Goal: Communication & Community: Answer question/provide support

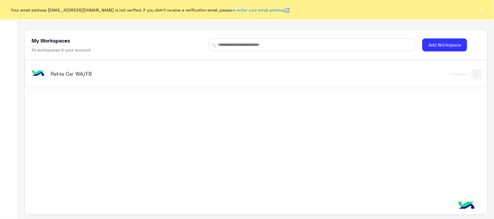
click at [64, 76] on h5 "Rehla Car WA/FB" at bounding box center [132, 73] width 162 height 7
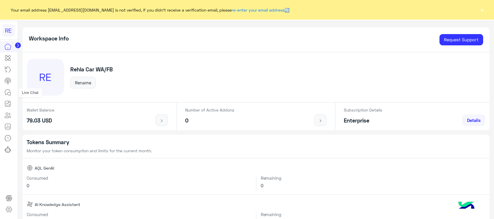
click at [6, 95] on icon at bounding box center [7, 92] width 7 height 7
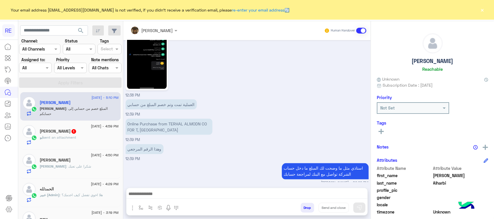
scroll to position [407, 0]
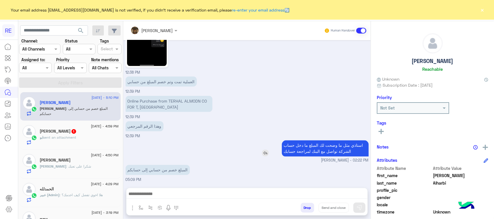
click at [290, 152] on p "استاذي مثل ما وضحت لك المبلغ ما دخل حساب الشركة تواصل مع البنك لمراجعة حسابك" at bounding box center [325, 149] width 87 height 16
click at [272, 104] on div "Online Purchase from TERHAL ALMODN CO FOR T, [GEOGRAPHIC_DATA] 12:39 PM" at bounding box center [247, 107] width 243 height 25
click at [300, 150] on p "استاذي مثل ما وضحت لك المبلغ ما دخل حساب الشركة تواصل مع البنك لمراجعة حسابك" at bounding box center [325, 149] width 87 height 16
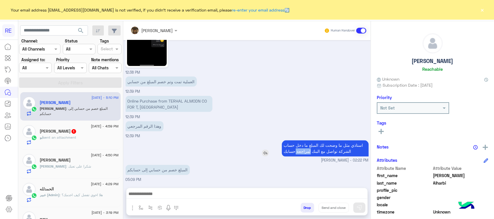
click at [300, 150] on p "استاذي مثل ما وضحت لك المبلغ ما دخل حساب الشركة تواصل مع البنك لمراجعة حسابك" at bounding box center [325, 149] width 87 height 16
click at [271, 166] on div "‏المبلغ خصم من حسابي إلى حسابكم 05:09 PM" at bounding box center [247, 173] width 243 height 19
click at [55, 133] on h5 "[PERSON_NAME] 1" at bounding box center [58, 131] width 37 height 5
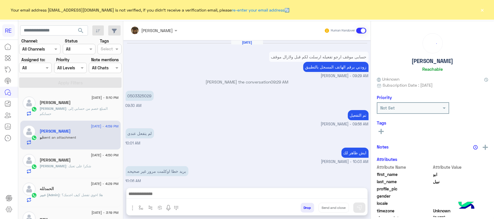
scroll to position [381, 0]
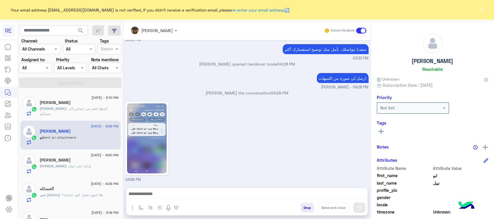
click at [58, 112] on div "[PERSON_NAME] : ‏المبلغ خصم من حسابي إلى حسابكم" at bounding box center [79, 111] width 79 height 10
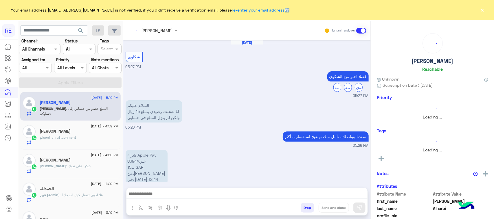
scroll to position [407, 0]
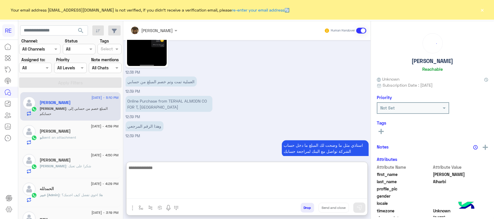
click at [197, 193] on textarea at bounding box center [246, 181] width 241 height 35
type textarea "*"
type textarea "**********"
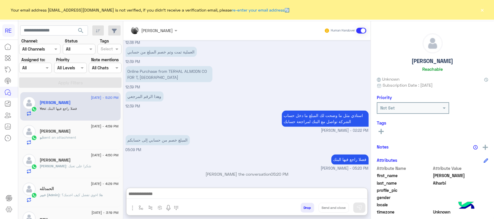
scroll to position [448, 0]
click at [82, 135] on div "ابو sent an attachment" at bounding box center [79, 140] width 79 height 10
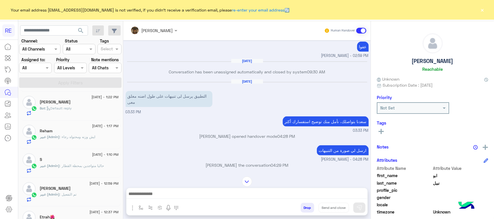
scroll to position [362, 0]
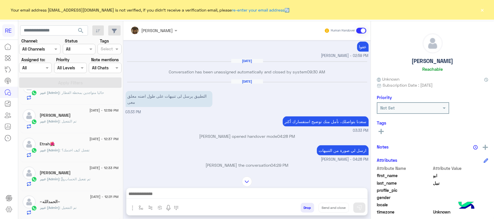
click at [92, 157] on div "عبير (Admin) : تفضل كيف اخدمك؟" at bounding box center [79, 153] width 79 height 10
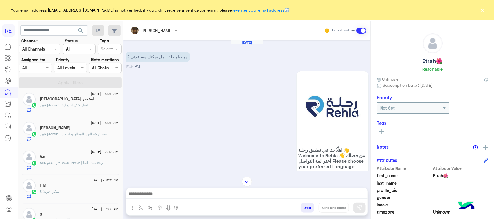
scroll to position [111, 0]
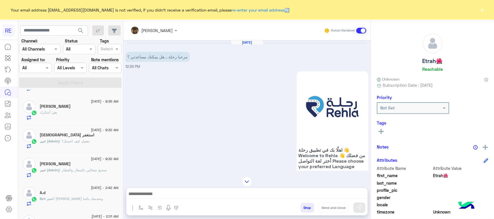
click at [91, 165] on div "[PERSON_NAME]" at bounding box center [79, 165] width 79 height 6
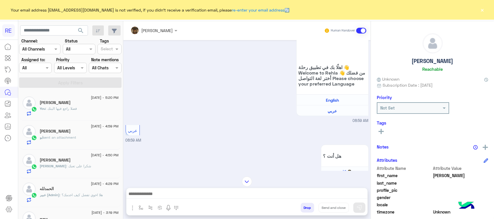
click at [99, 112] on div "You : فضلا راجع فيها البنك" at bounding box center [79, 111] width 79 height 10
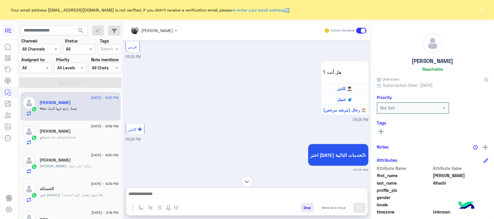
scroll to position [272, 0]
